Goal: Task Accomplishment & Management: Manage account settings

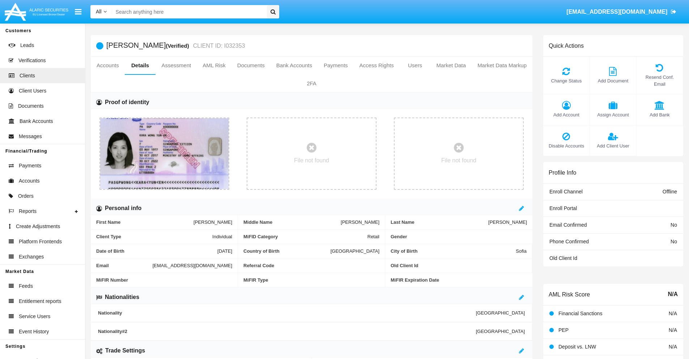
click at [566, 115] on span "Add Account" at bounding box center [566, 114] width 39 height 7
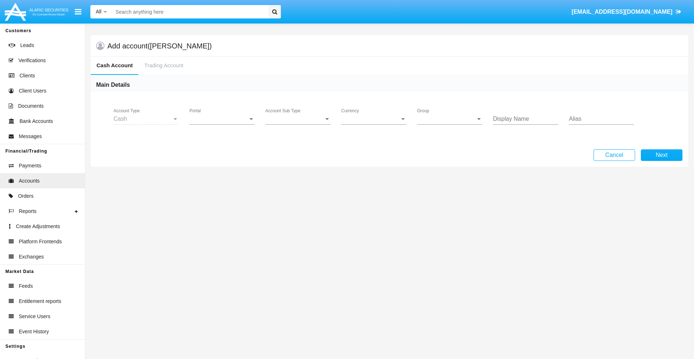
click at [222, 119] on span "Portal" at bounding box center [219, 119] width 59 height 7
click at [223, 194] on span "Alaric Fund Portal" at bounding box center [223, 193] width 67 height 17
click at [298, 119] on span "Account Sub Type" at bounding box center [294, 119] width 59 height 7
click at [298, 124] on span "Fund Cash" at bounding box center [297, 124] width 65 height 17
click at [450, 119] on span "Group" at bounding box center [446, 119] width 59 height 7
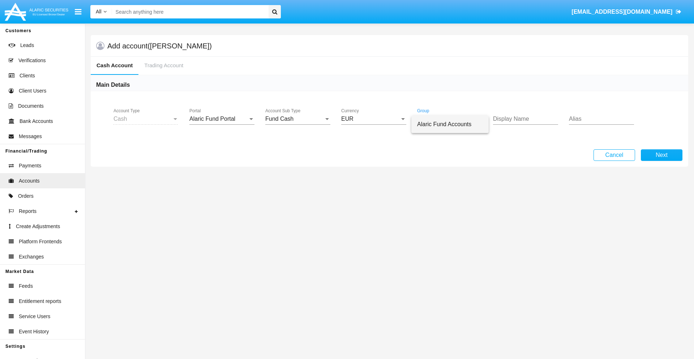
click at [450, 124] on span "Alaric Fund Accounts" at bounding box center [450, 124] width 66 height 17
type input "sky blue"
type input "orange"
click at [662, 155] on button "Next" at bounding box center [662, 155] width 42 height 12
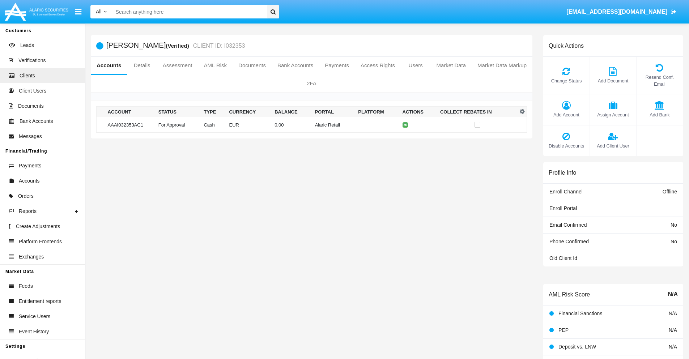
click at [312, 125] on td "Alaric Retail" at bounding box center [333, 125] width 43 height 16
click at [566, 81] on span "Change Status" at bounding box center [566, 80] width 39 height 7
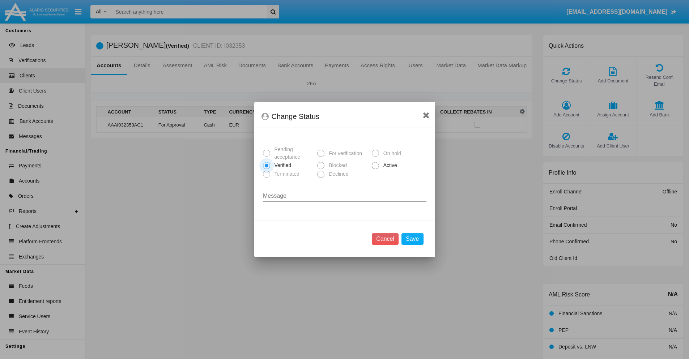
click at [389, 165] on span "Active" at bounding box center [389, 166] width 20 height 8
click at [375, 169] on input "Active" at bounding box center [375, 169] width 0 height 0
radio input "true"
click at [412, 239] on button "Save" at bounding box center [412, 239] width 22 height 12
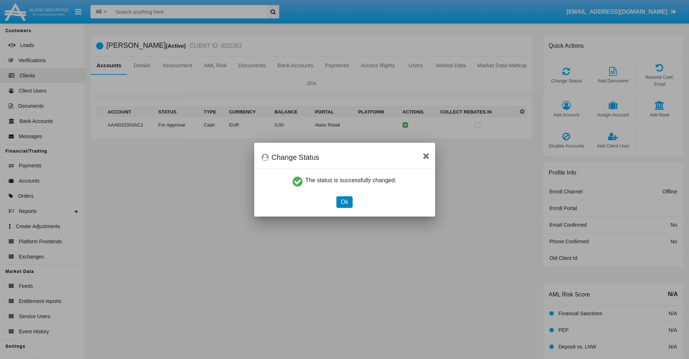
click at [344, 202] on button "Ok" at bounding box center [344, 202] width 16 height 12
